Goal: Complete application form

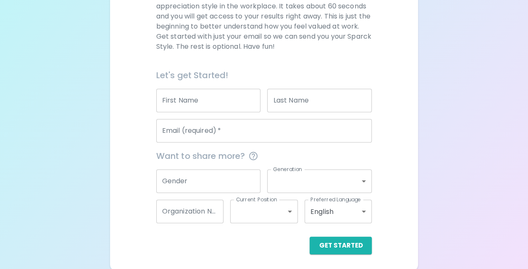
scroll to position [141, 0]
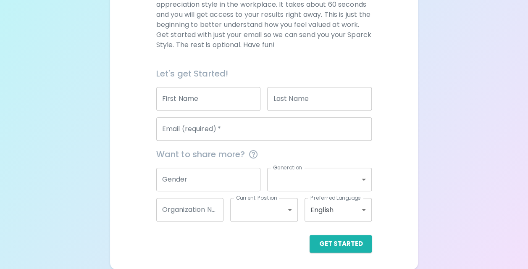
click at [285, 137] on input "Email (required)   *" at bounding box center [264, 129] width 216 height 24
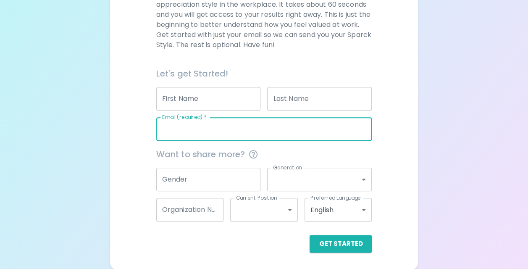
type input "[EMAIL_ADDRESS][PERSON_NAME][DOMAIN_NAME]"
type input "[PERSON_NAME]"
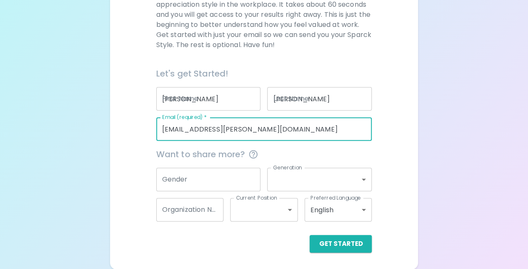
type input "Seagate"
click at [341, 234] on div "Get Started" at bounding box center [261, 236] width 223 height 31
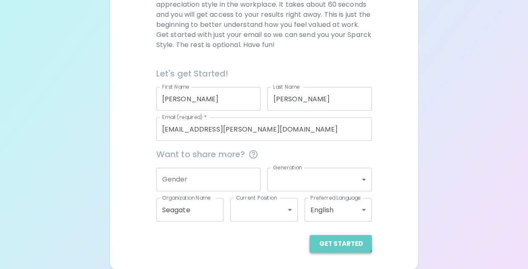
click at [341, 238] on button "Get Started" at bounding box center [341, 244] width 62 height 18
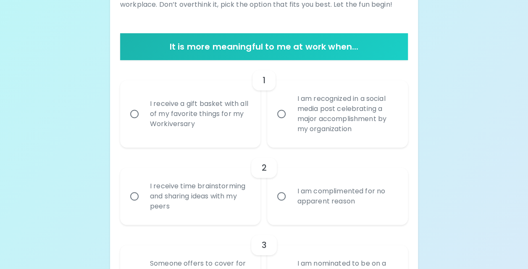
scroll to position [99, 0]
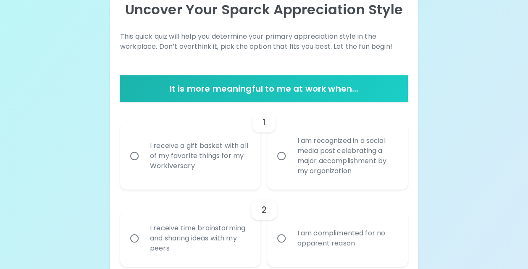
click at [180, 145] on div "I receive a gift basket with all of my favorite things for my Workiversary" at bounding box center [199, 156] width 113 height 50
click at [143, 147] on input "I receive a gift basket with all of my favorite things for my Workiversary" at bounding box center [135, 156] width 18 height 18
radio input "true"
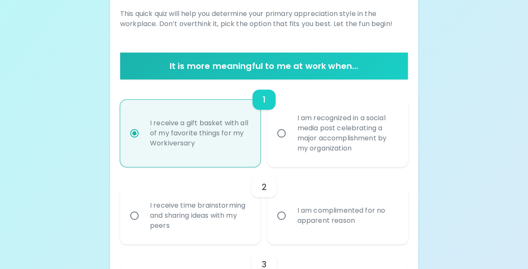
scroll to position [82, 0]
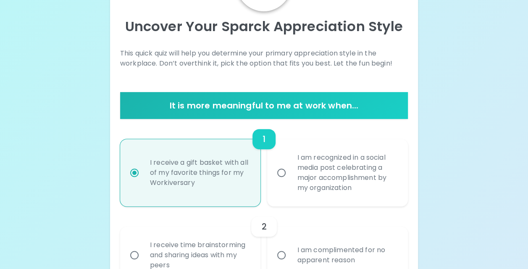
click at [173, 63] on p "This quick quiz will help you determine your primary appreciation style in the …" at bounding box center [264, 58] width 288 height 20
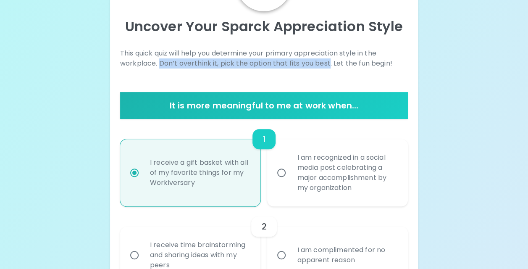
drag, startPoint x: 173, startPoint y: 63, endPoint x: 322, endPoint y: 63, distance: 148.8
click at [322, 63] on p "This quick quiz will help you determine your primary appreciation style in the …" at bounding box center [264, 58] width 288 height 20
copy p "Don’t overthink it, pick the option that fits you best"
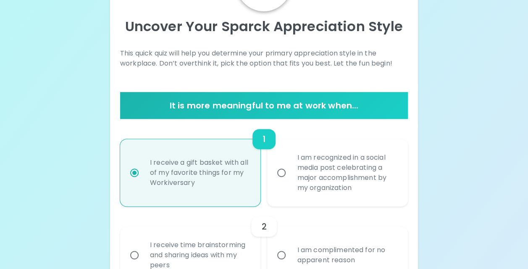
drag, startPoint x: 453, startPoint y: 74, endPoint x: 458, endPoint y: 60, distance: 15.6
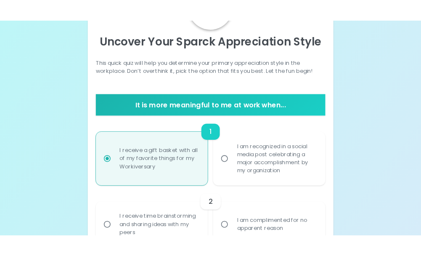
scroll to position [83, 0]
